Goal: Task Accomplishment & Management: Manage account settings

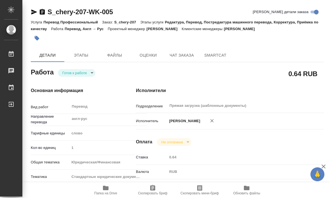
click at [102, 192] on span "Папка на Drive" at bounding box center [105, 194] width 23 height 4
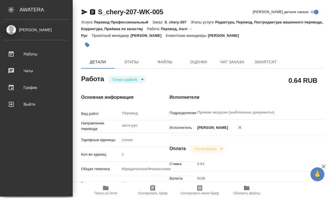
click at [12, 32] on div "[PERSON_NAME]" at bounding box center [36, 30] width 64 height 6
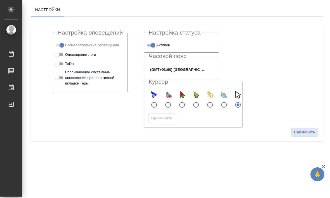
click at [12, 34] on link "[PERSON_NAME]" at bounding box center [11, 30] width 22 height 10
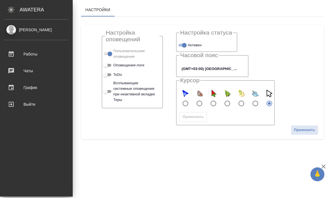
click at [13, 30] on div "[PERSON_NAME]" at bounding box center [36, 30] width 64 height 6
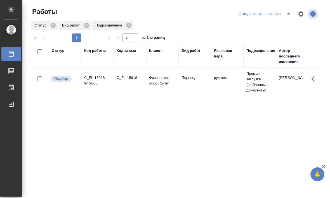
click at [273, 14] on div "Стандартные настройки" at bounding box center [265, 14] width 57 height 9
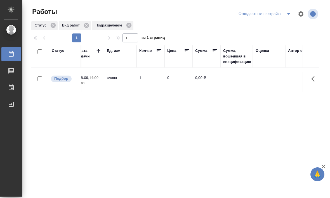
scroll to position [0, 319]
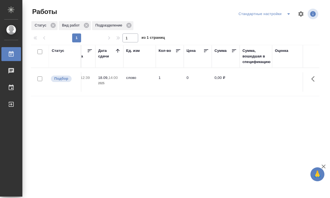
click at [269, 16] on div "Стандартные настройки" at bounding box center [265, 14] width 57 height 9
click at [277, 13] on div "Стандартные настройки" at bounding box center [265, 14] width 57 height 9
click at [284, 13] on span "split button" at bounding box center [288, 14] width 8 height 7
click at [256, 25] on li "мои заказы" at bounding box center [264, 25] width 58 height 9
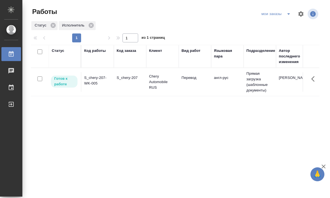
click at [123, 91] on td "S_chery-207" at bounding box center [130, 82] width 32 height 20
